Goal: Task Accomplishment & Management: Complete application form

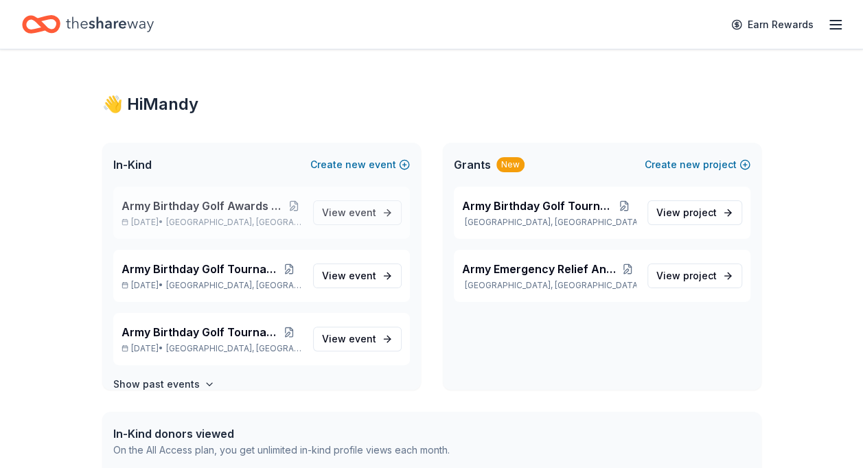
click at [231, 205] on span "Army Birthday Golf Awards Luncheon Silent Auction" at bounding box center [203, 206] width 165 height 16
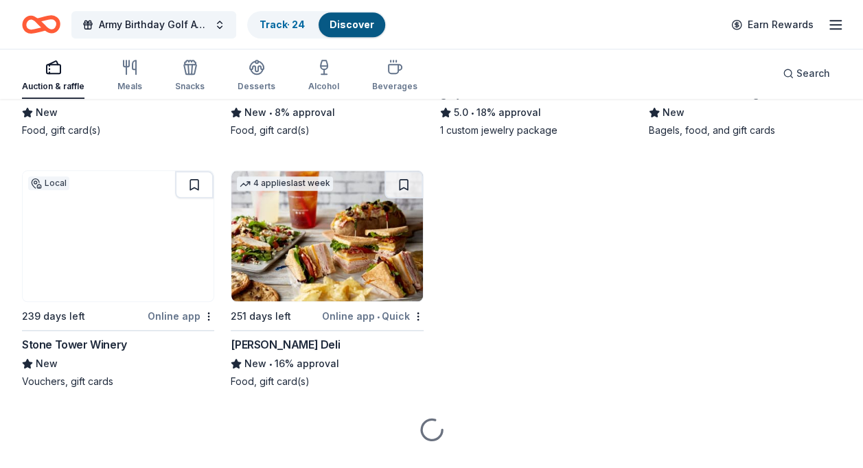
scroll to position [3226, 0]
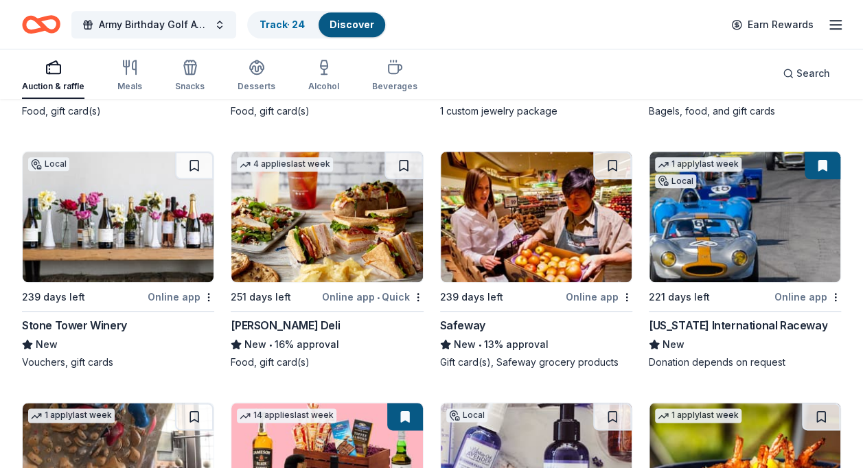
click at [107, 323] on div "Stone Tower Winery" at bounding box center [74, 325] width 105 height 16
click at [276, 29] on link "Track · 25" at bounding box center [281, 25] width 45 height 12
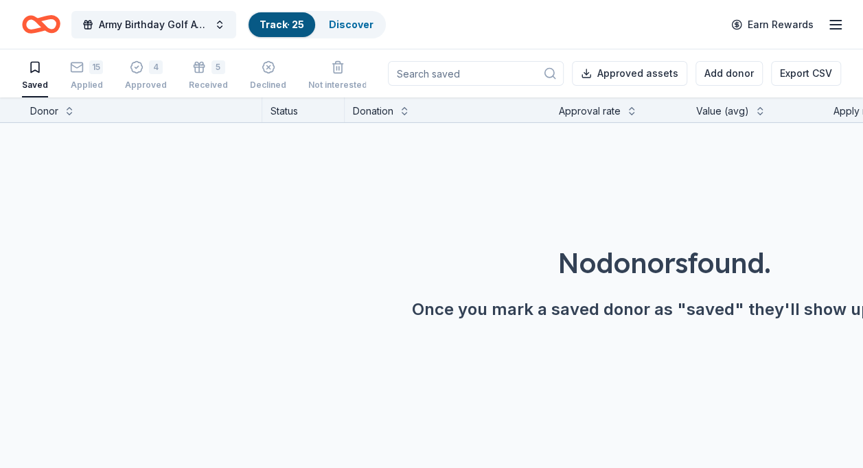
click at [35, 71] on icon "button" at bounding box center [35, 67] width 14 height 14
click at [96, 71] on div "15" at bounding box center [96, 67] width 14 height 14
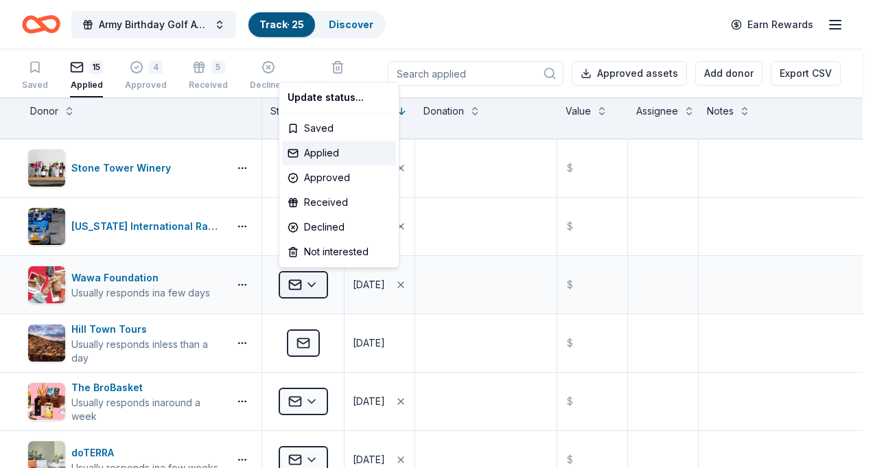
click at [316, 278] on html "Army Birthday Golf Awards Luncheon Silent Auction Track · 25 Discover Earn Rewa…" at bounding box center [436, 234] width 873 height 468
click at [332, 176] on div "Approved" at bounding box center [339, 177] width 114 height 25
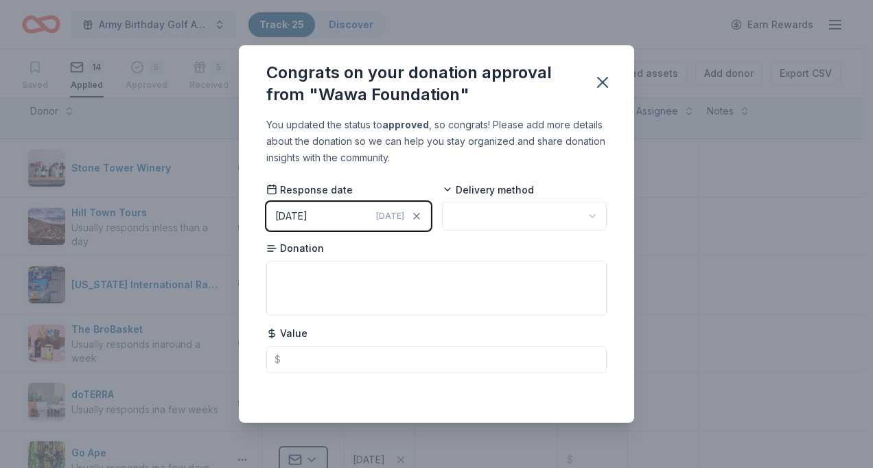
click at [592, 212] on html "Army Birthday Golf Awards Luncheon Silent Auction Track · 25 Discover Earn Rewa…" at bounding box center [436, 234] width 873 height 468
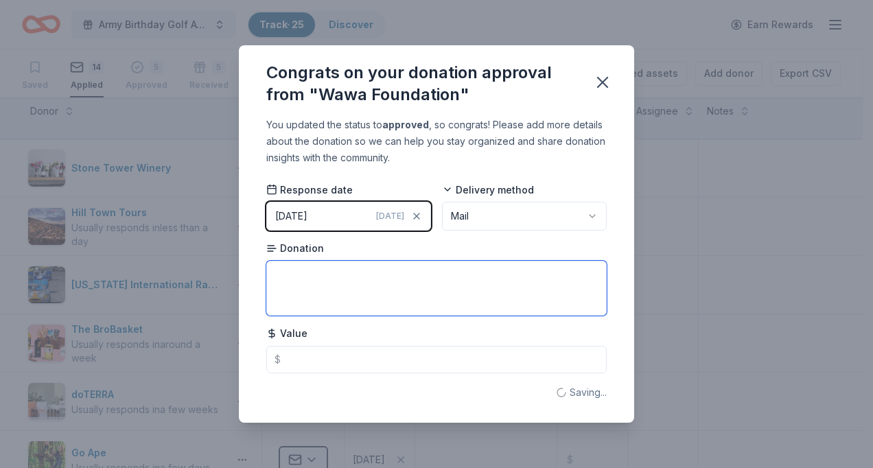
click at [299, 277] on textarea at bounding box center [436, 288] width 340 height 55
type textarea "Gift Basket"
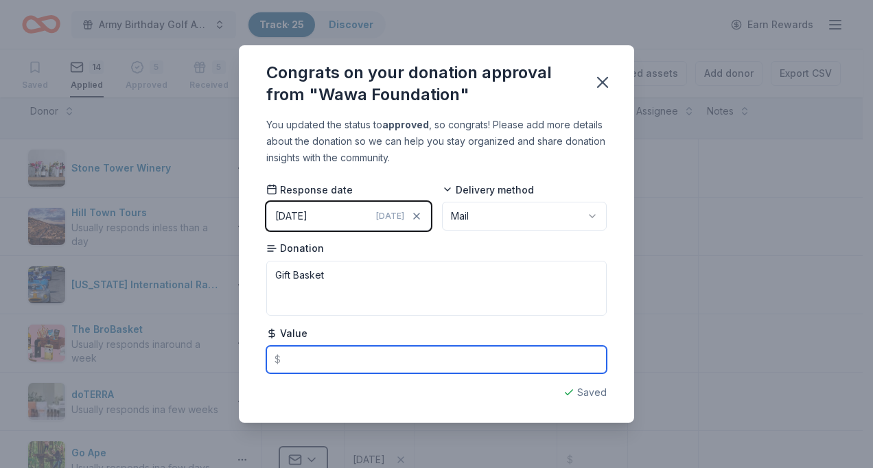
click at [303, 360] on input "text" at bounding box center [436, 359] width 340 height 27
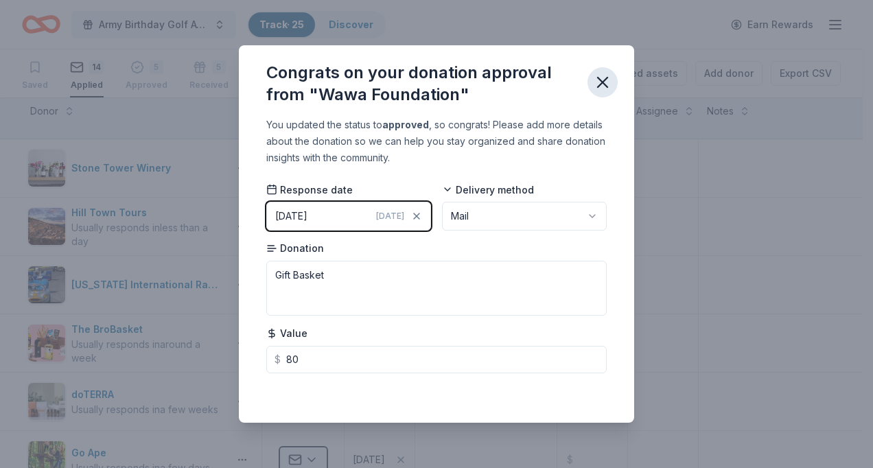
type input "80.00"
click at [602, 80] on icon "button" at bounding box center [602, 82] width 19 height 19
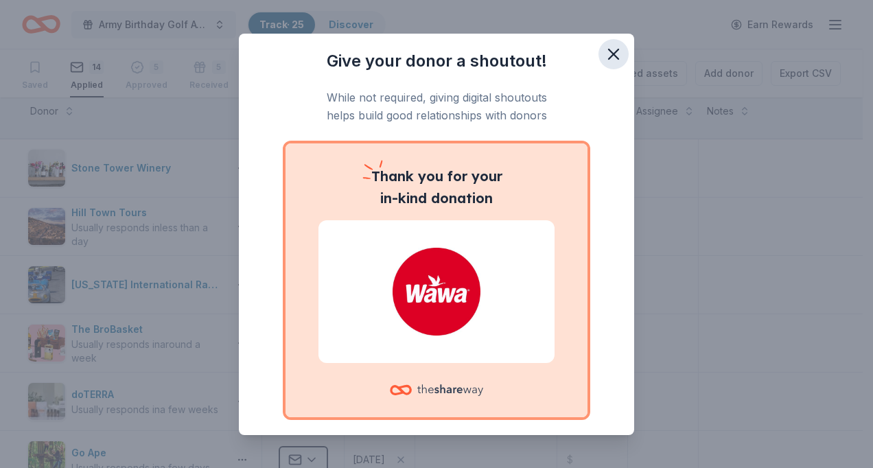
click at [604, 51] on icon "button" at bounding box center [613, 54] width 19 height 19
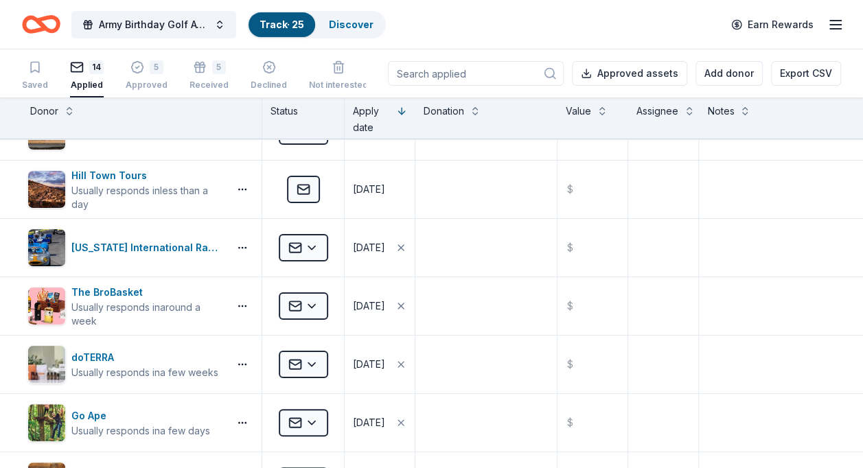
scroll to position [30, 0]
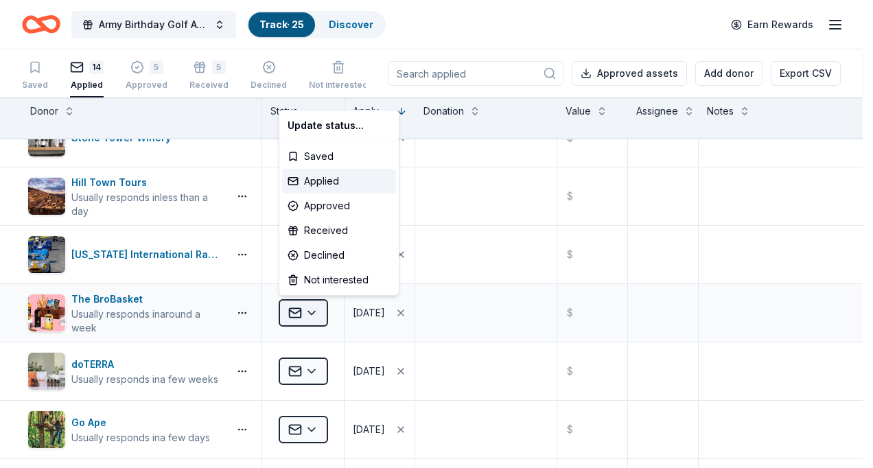
click at [314, 308] on html "Army Birthday Golf Awards Luncheon Silent Auction Track · 25 Discover Earn Rewa…" at bounding box center [436, 234] width 873 height 468
click at [328, 253] on div "Declined" at bounding box center [339, 255] width 114 height 25
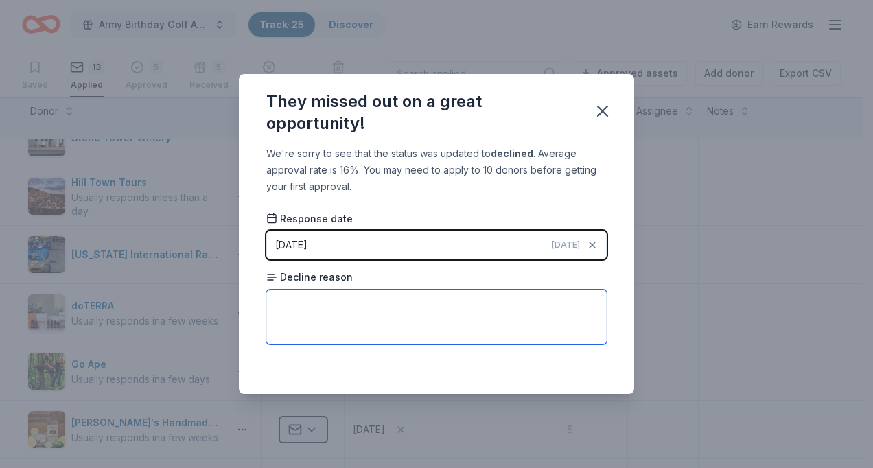
click at [310, 301] on textarea at bounding box center [436, 317] width 340 height 55
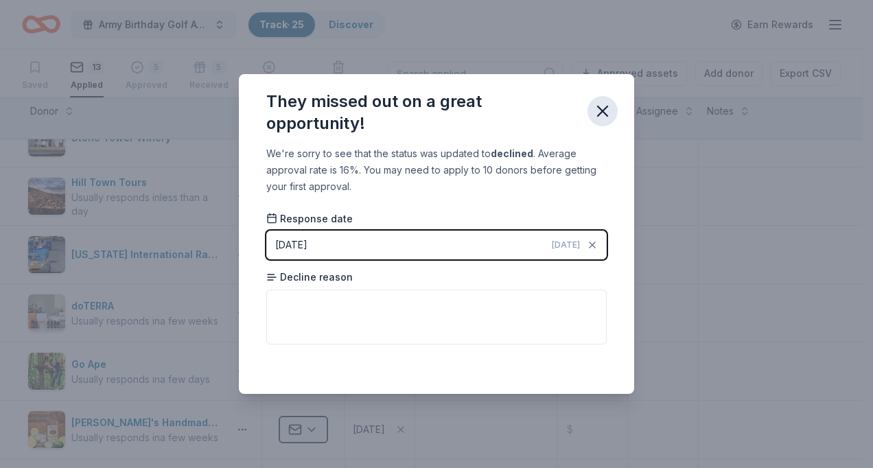
click at [609, 108] on icon "button" at bounding box center [602, 111] width 19 height 19
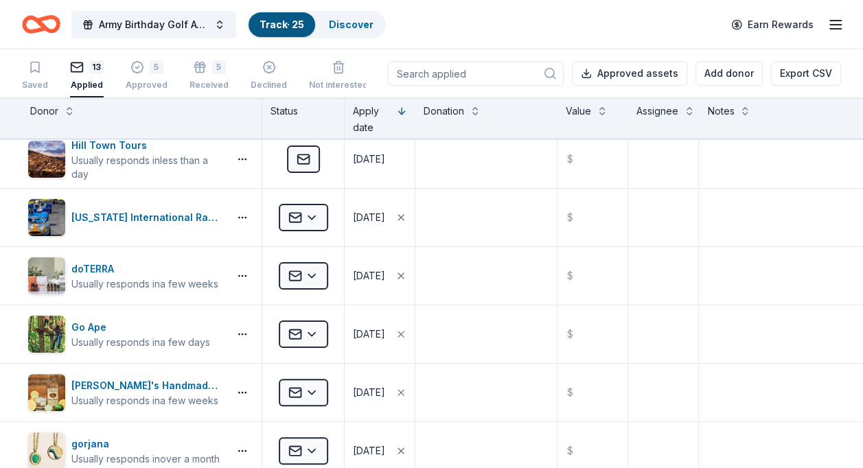
scroll to position [0, 0]
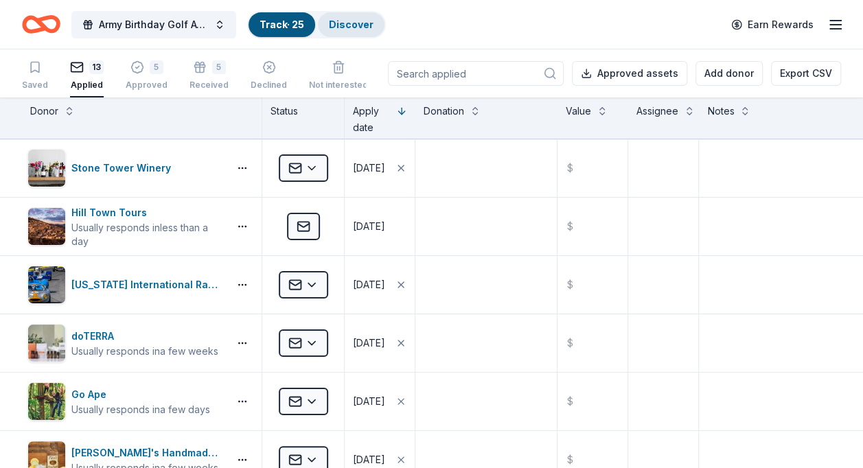
click at [345, 25] on link "Discover" at bounding box center [351, 25] width 45 height 12
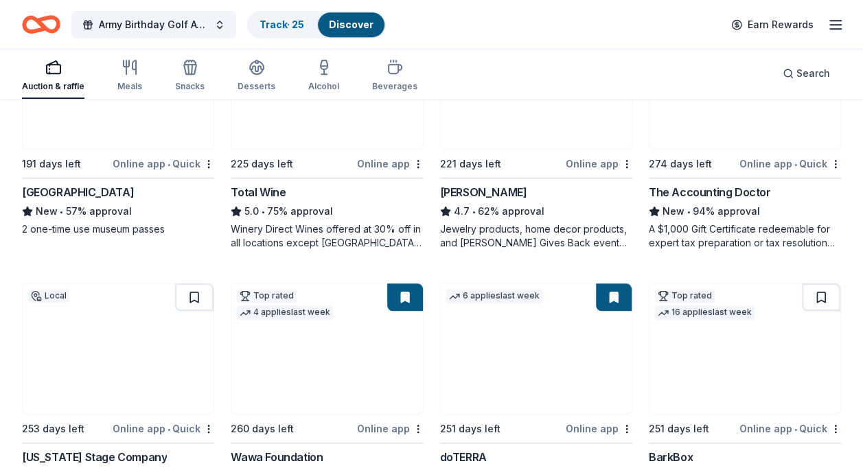
scroll to position [491, 0]
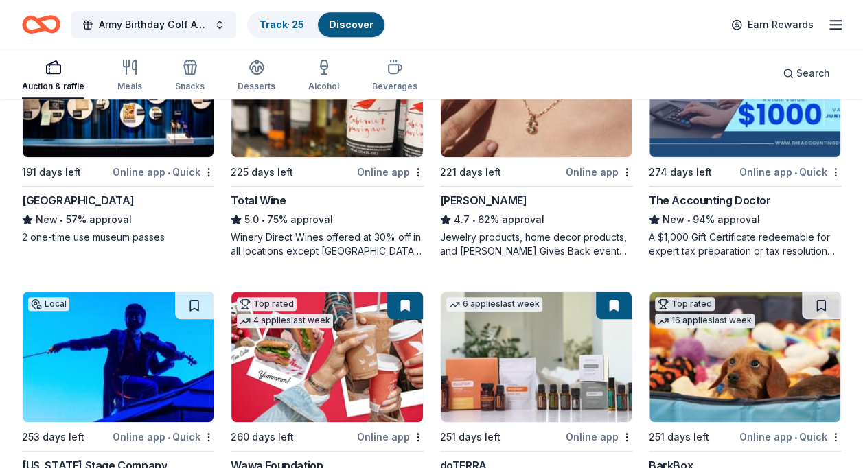
click at [743, 346] on img at bounding box center [744, 357] width 191 height 130
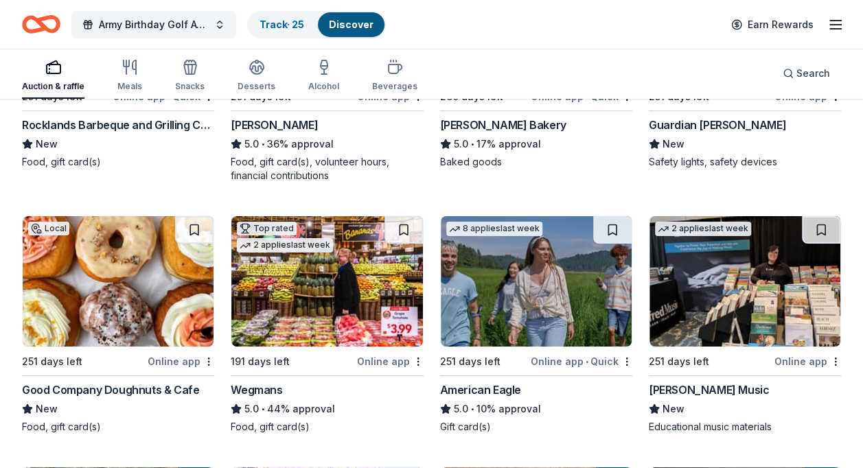
scroll to position [2248, 0]
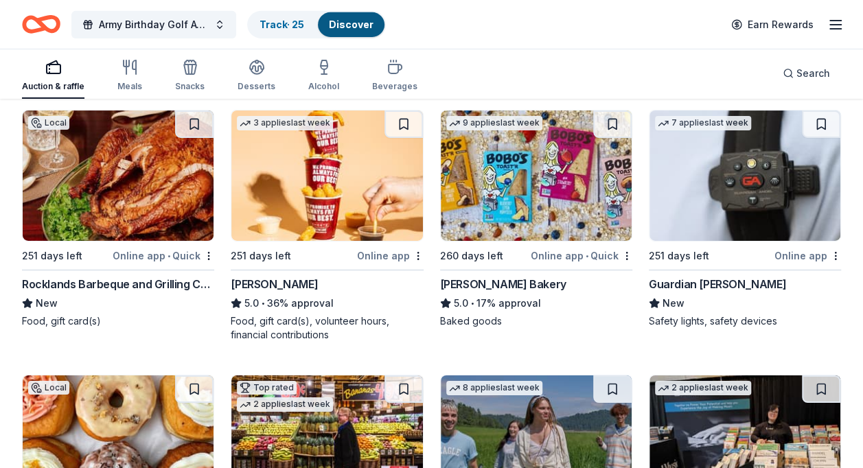
click at [722, 277] on div "Guardian [PERSON_NAME]" at bounding box center [717, 284] width 137 height 16
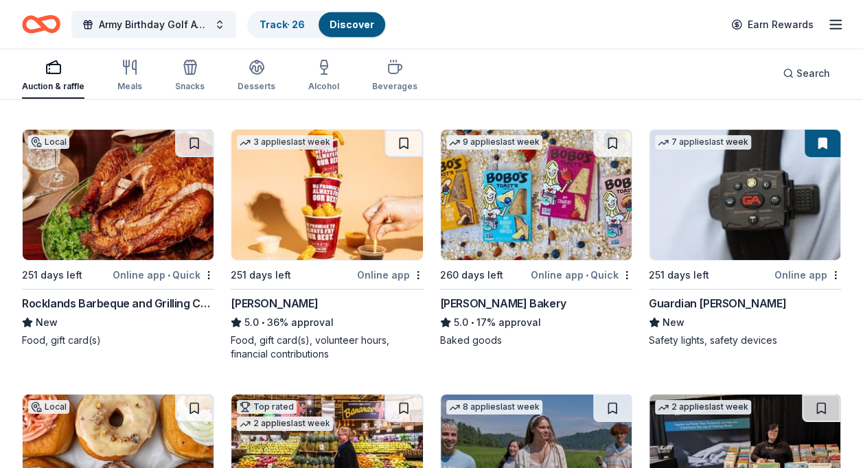
scroll to position [2235, 0]
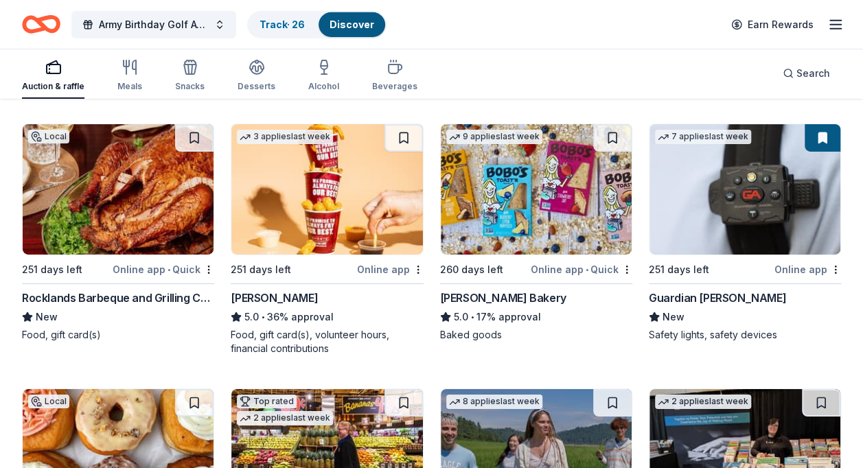
click at [763, 171] on img at bounding box center [744, 189] width 191 height 130
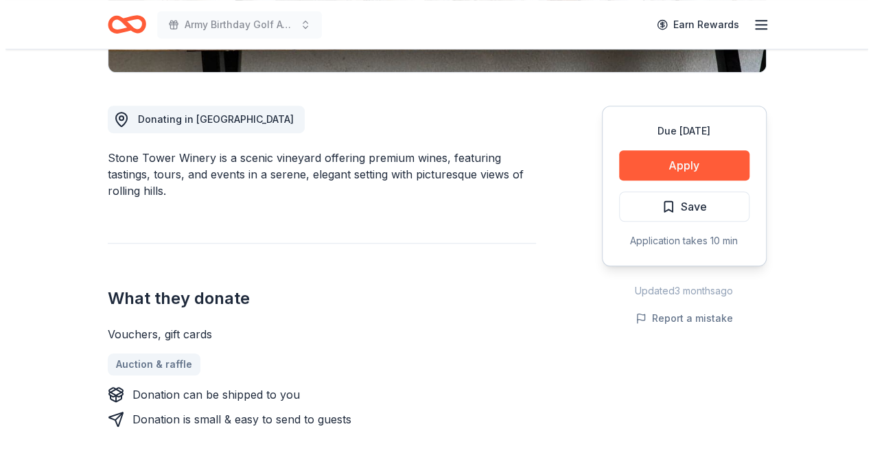
scroll to position [401, 0]
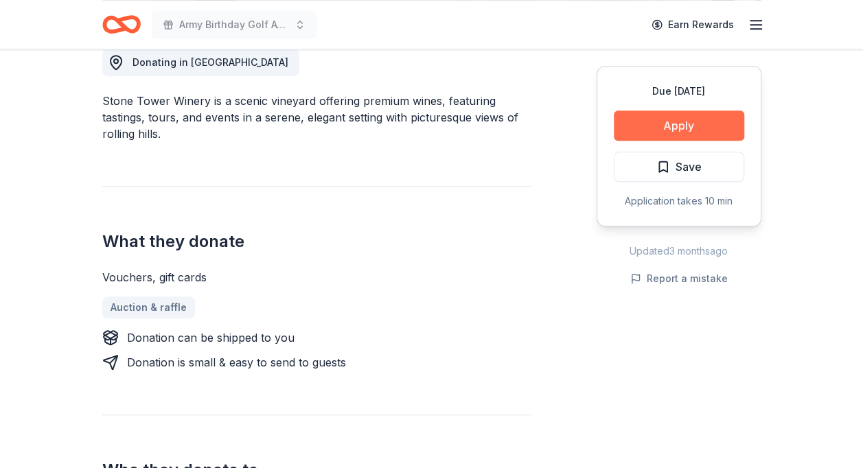
click at [690, 118] on button "Apply" at bounding box center [679, 125] width 130 height 30
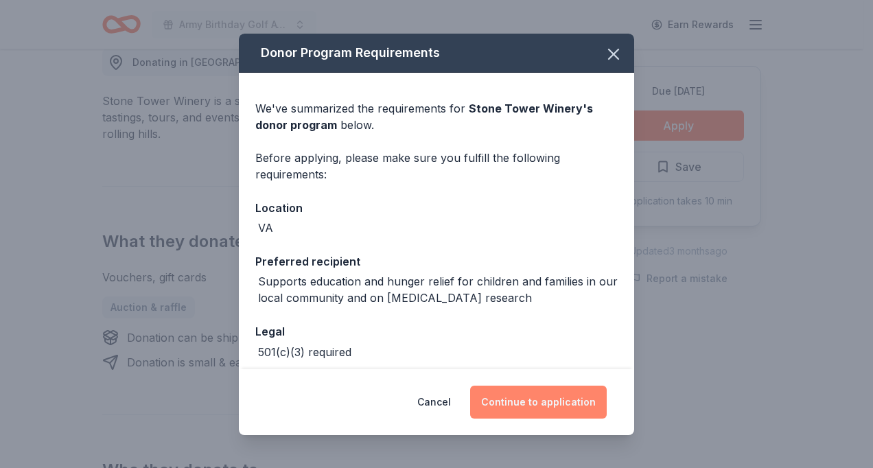
click at [570, 402] on button "Continue to application" at bounding box center [538, 402] width 137 height 33
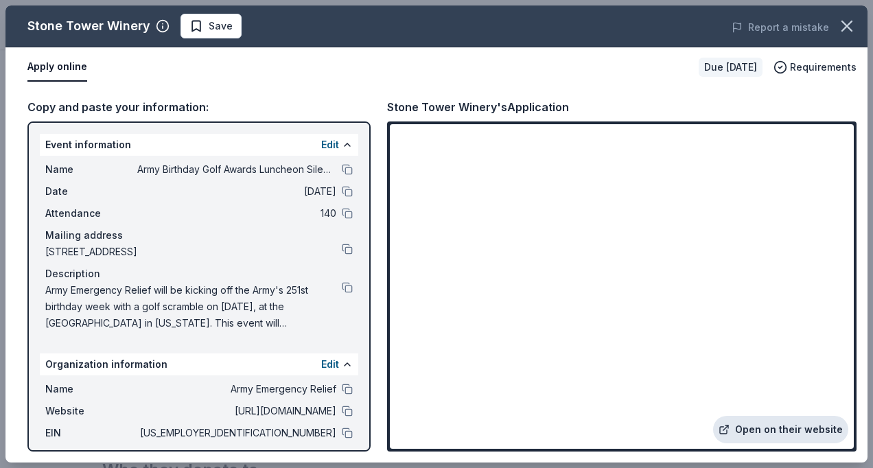
click at [808, 428] on link "Open on their website" at bounding box center [780, 429] width 135 height 27
click at [209, 24] on span "Save" at bounding box center [221, 26] width 24 height 16
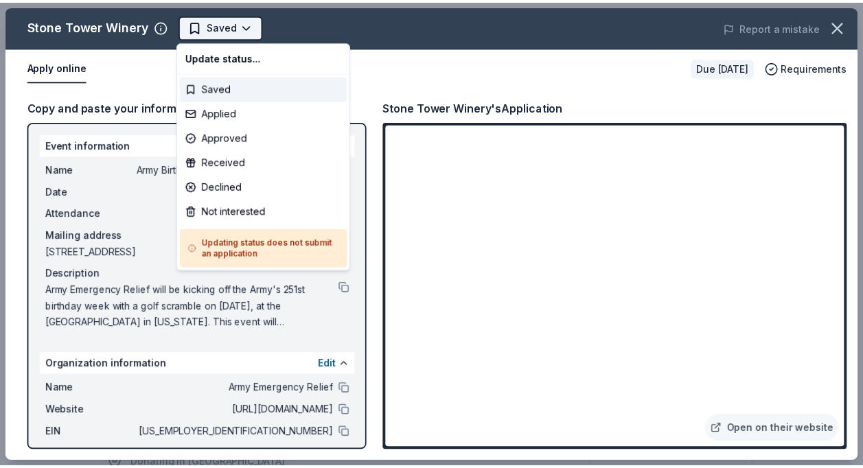
scroll to position [0, 0]
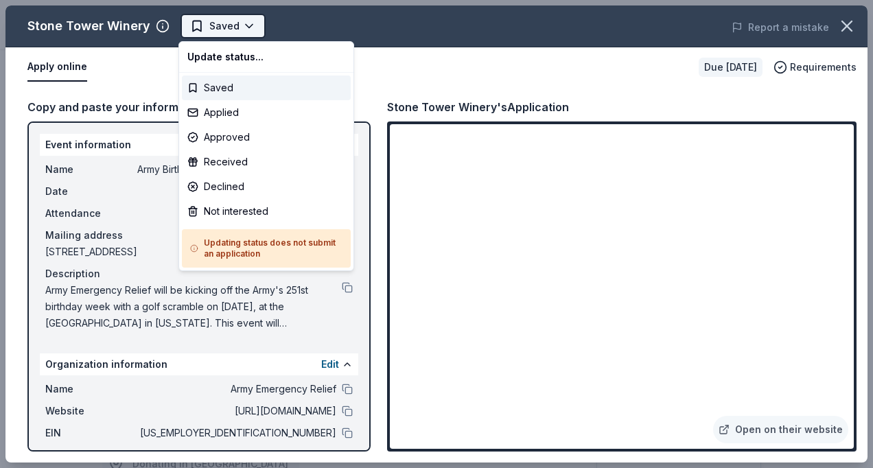
click at [245, 22] on body "Army Birthday Golf Awards Luncheon Silent Auction Saved Apply Due in 239 days S…" at bounding box center [431, 234] width 863 height 468
click at [229, 111] on div "Applied" at bounding box center [266, 112] width 169 height 25
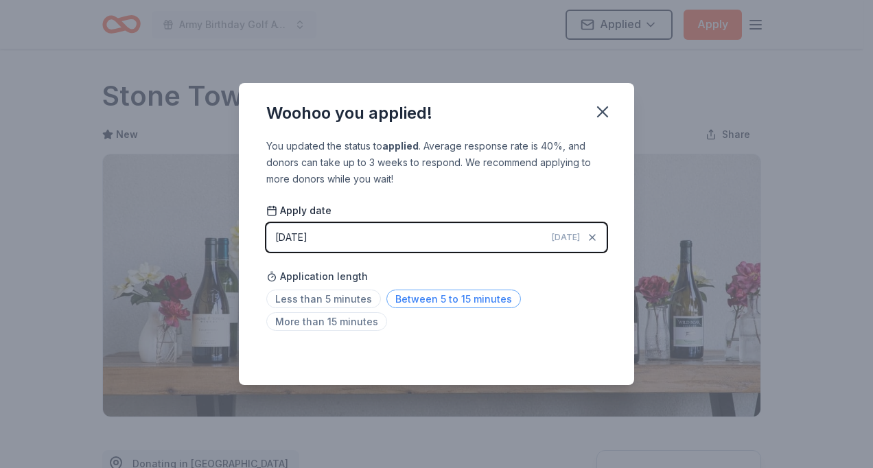
click at [484, 296] on span "Between 5 to 15 minutes" at bounding box center [453, 299] width 135 height 19
click at [601, 113] on icon "button" at bounding box center [603, 112] width 10 height 10
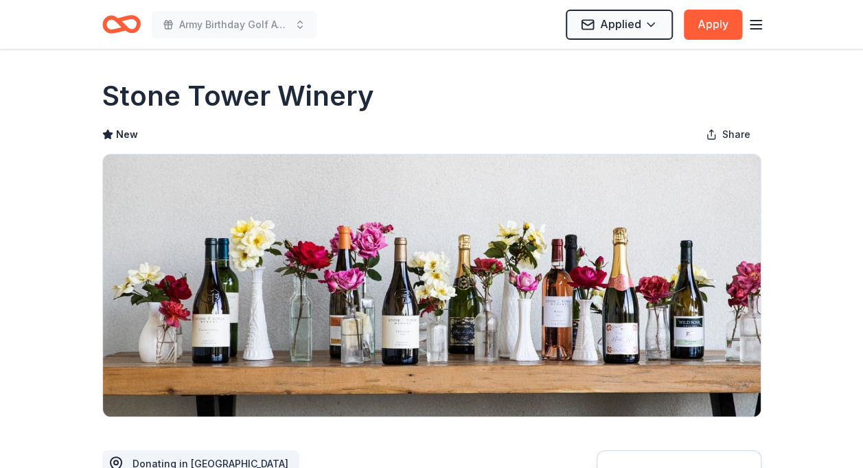
click at [541, 38] on div "Army Birthday Golf Awards Luncheon Silent Auction Applied Apply" at bounding box center [431, 24] width 659 height 32
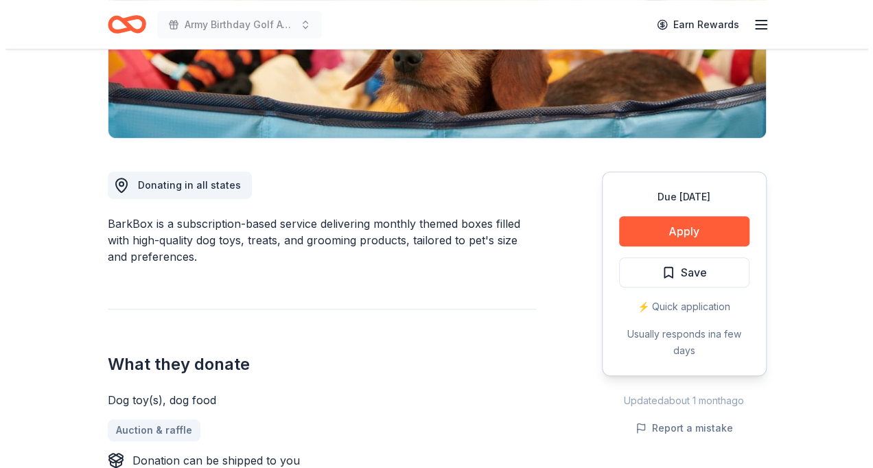
scroll to position [288, 0]
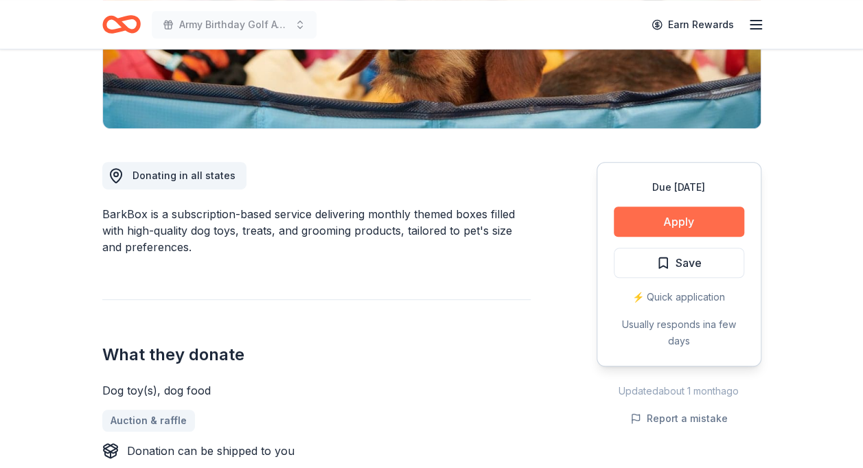
click at [687, 222] on button "Apply" at bounding box center [679, 222] width 130 height 30
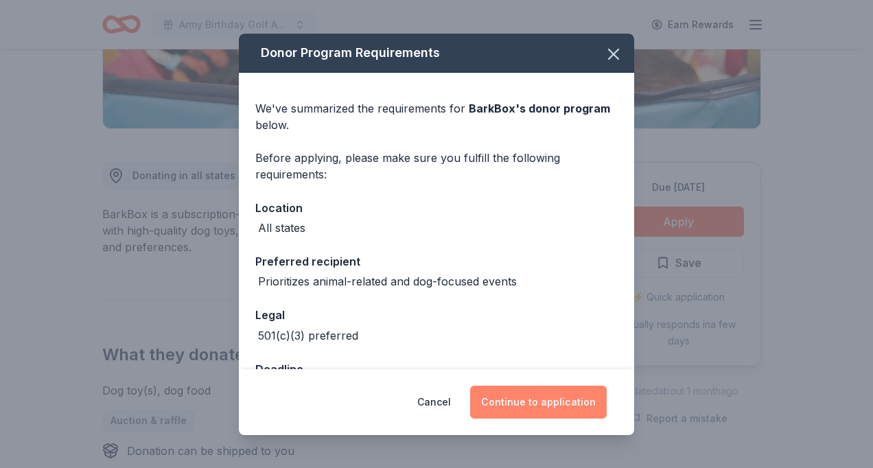
click at [537, 408] on button "Continue to application" at bounding box center [538, 402] width 137 height 33
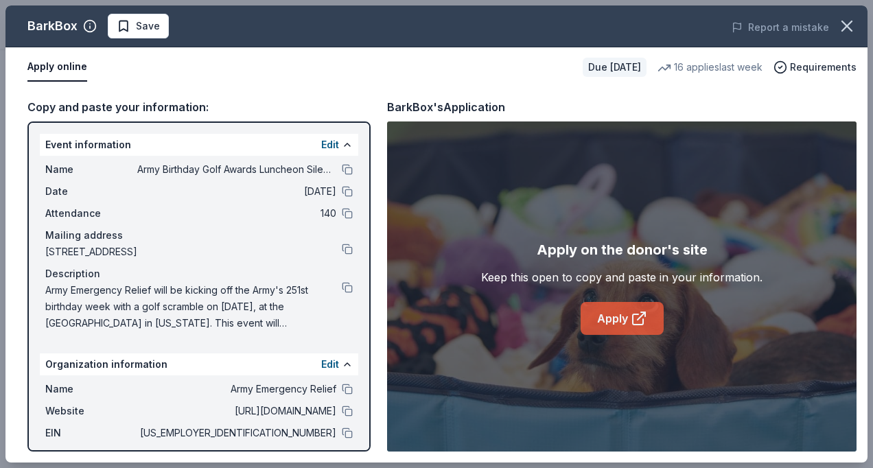
click at [618, 312] on link "Apply" at bounding box center [622, 318] width 83 height 33
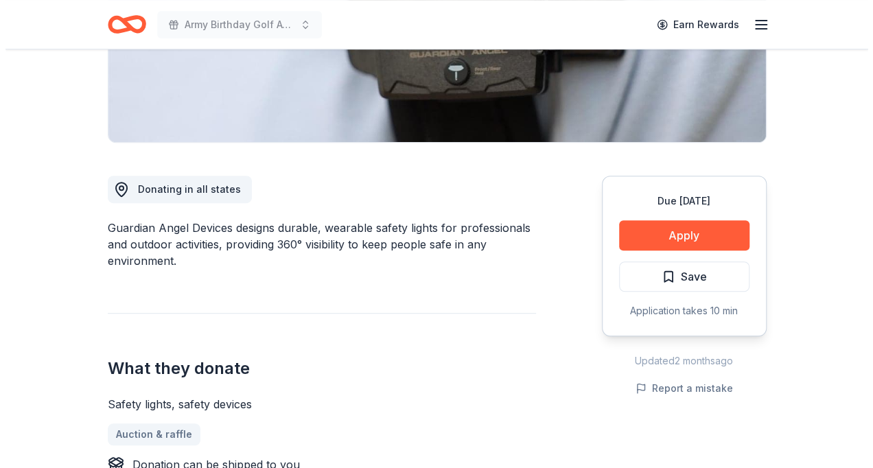
scroll to position [266, 0]
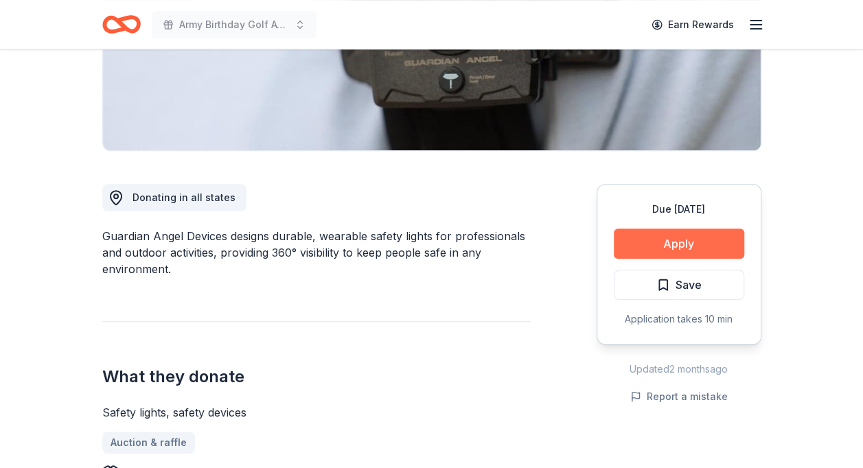
click at [689, 237] on button "Apply" at bounding box center [679, 244] width 130 height 30
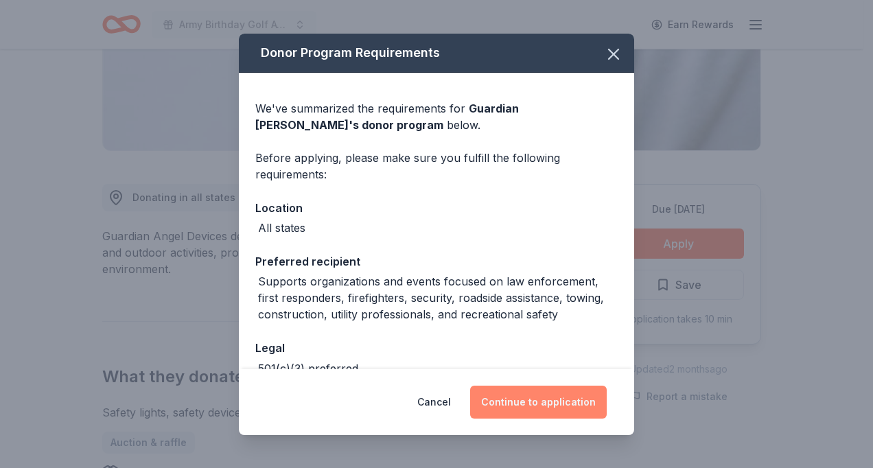
click at [557, 397] on button "Continue to application" at bounding box center [538, 402] width 137 height 33
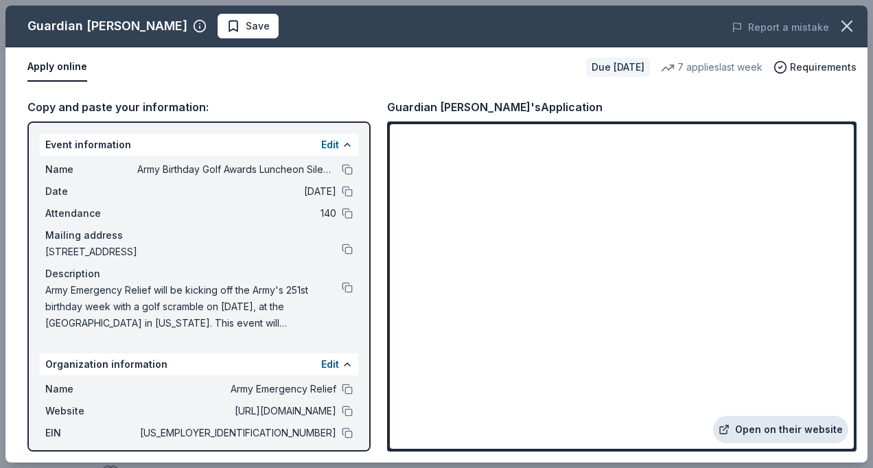
click at [779, 428] on link "Open on their website" at bounding box center [780, 429] width 135 height 27
click at [226, 22] on span "Save" at bounding box center [247, 26] width 43 height 16
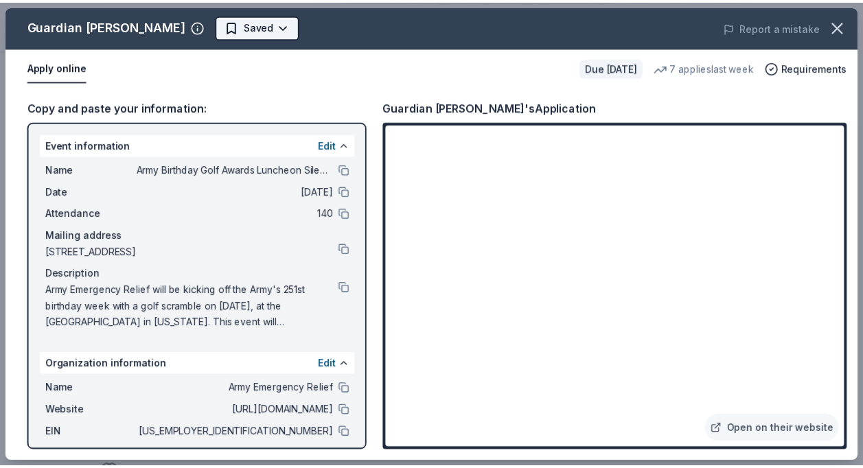
scroll to position [0, 0]
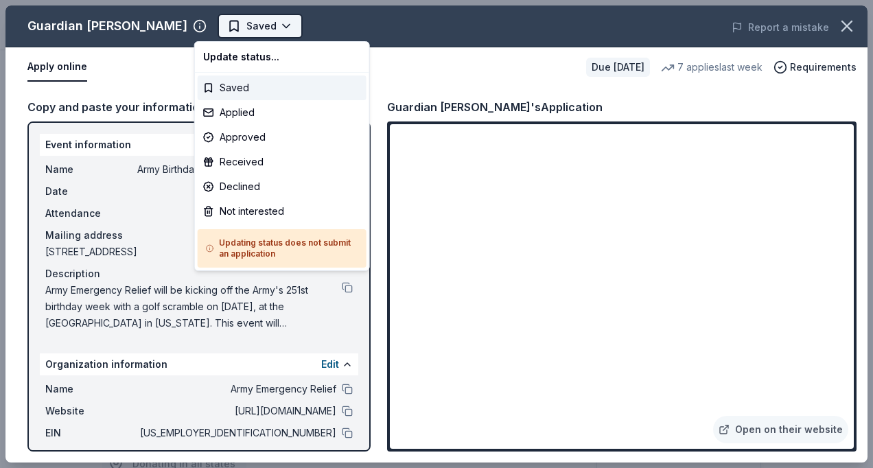
click at [251, 24] on body "Army Birthday Golf Awards Luncheon Silent Auction Saved Apply Due in 251 days S…" at bounding box center [431, 234] width 863 height 468
click at [248, 109] on div "Applied" at bounding box center [282, 112] width 169 height 25
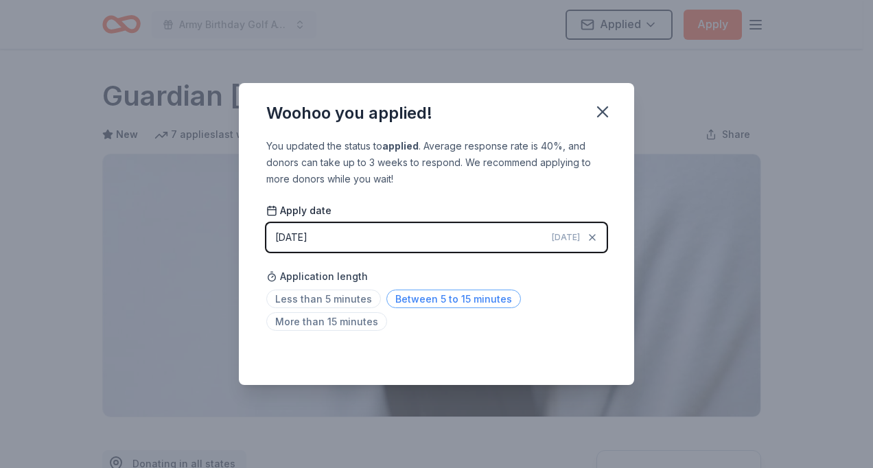
click at [485, 295] on span "Between 5 to 15 minutes" at bounding box center [453, 299] width 135 height 19
click at [605, 108] on icon "button" at bounding box center [603, 112] width 10 height 10
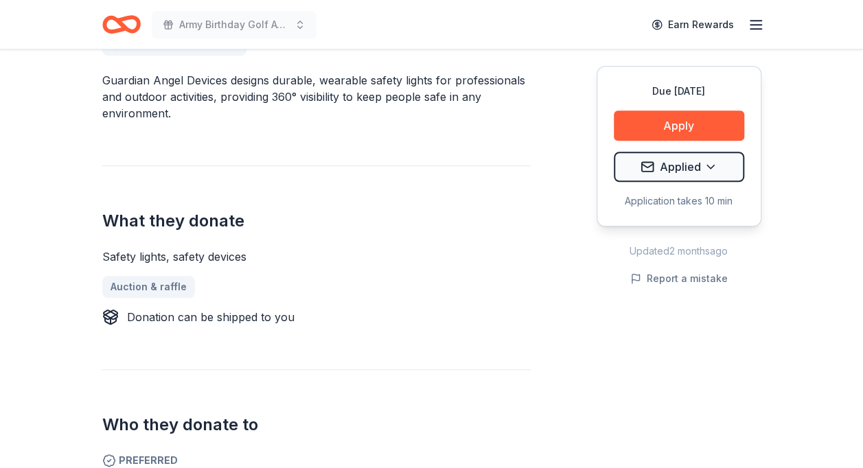
scroll to position [428, 0]
